Goal: Information Seeking & Learning: Learn about a topic

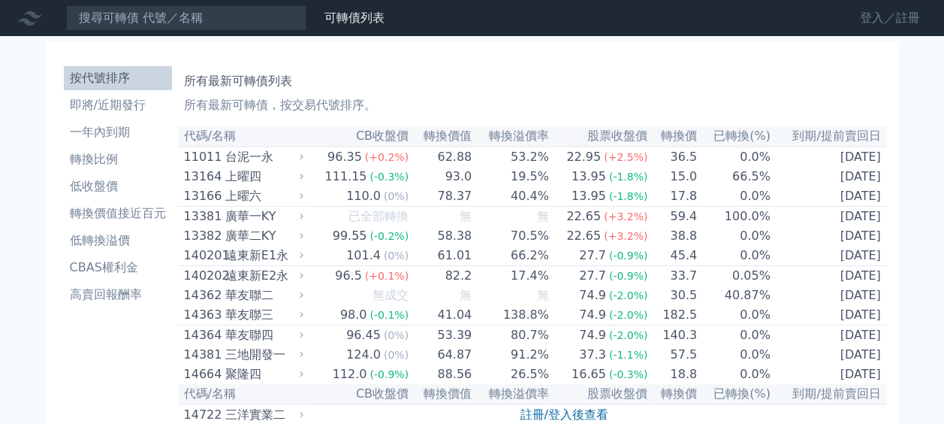
click at [878, 13] on link "登入／註冊" at bounding box center [890, 18] width 84 height 24
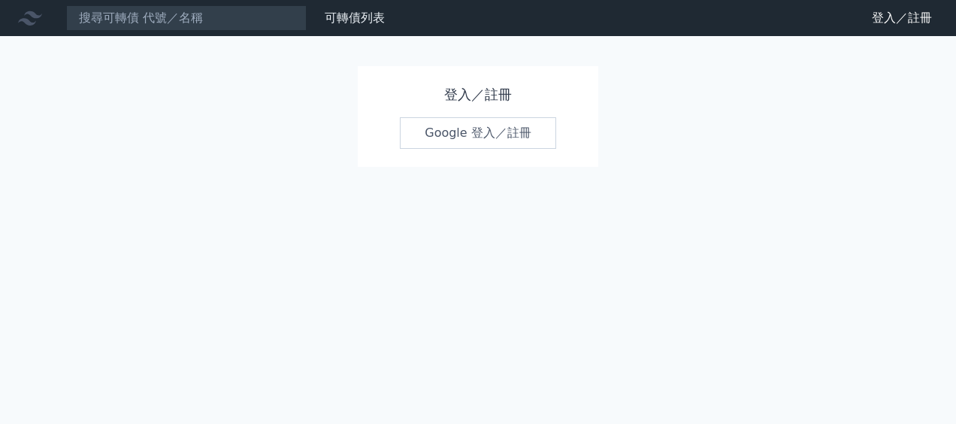
click at [470, 132] on link "Google 登入／註冊" at bounding box center [478, 133] width 156 height 32
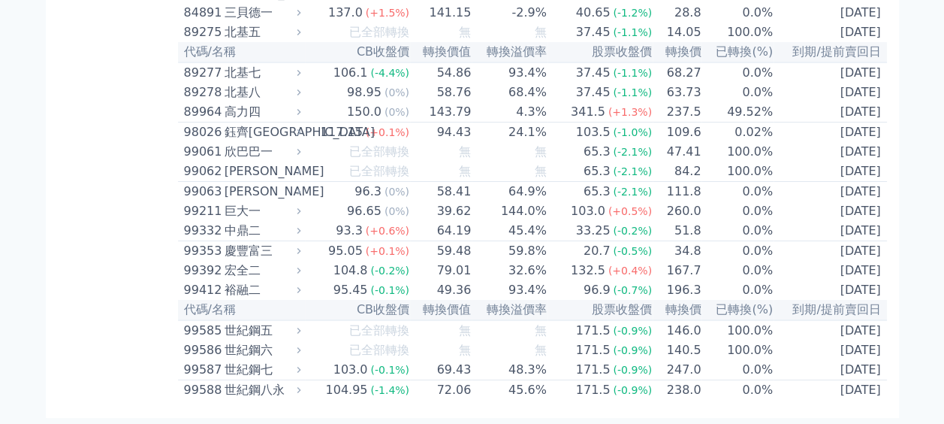
scroll to position [8958, 0]
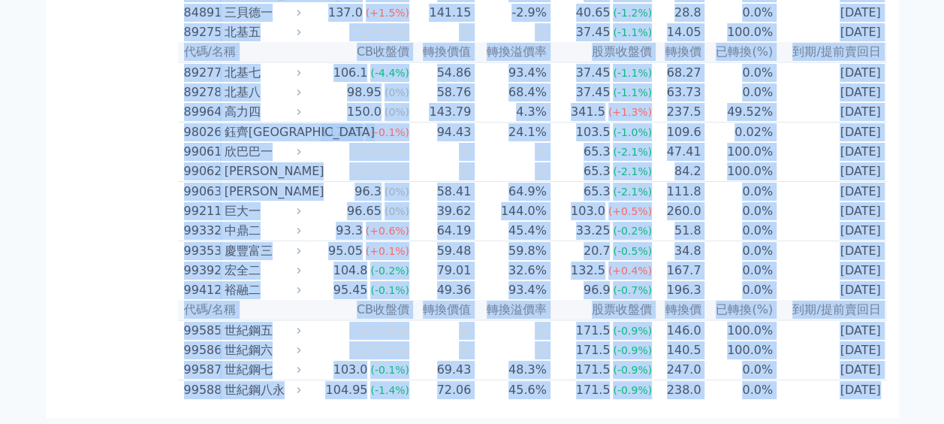
drag, startPoint x: 182, startPoint y: 135, endPoint x: 869, endPoint y: 392, distance: 733.2
copy table "代碼/名稱 CB收盤價 轉換價值 轉換溢價率 股票收盤價 轉換價 已轉換(%) 到期/提前賣回日 11011 台泥一永 96.35 (+0.2%) 62.88…"
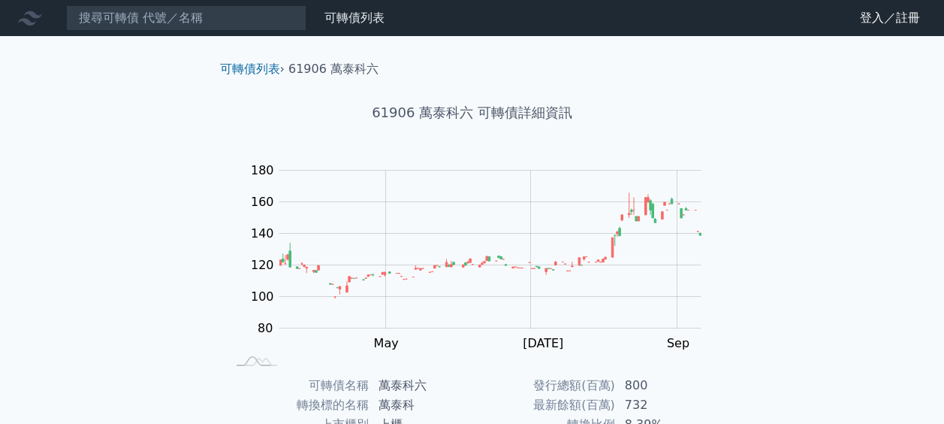
scroll to position [225, 0]
